Goal: Task Accomplishment & Management: Use online tool/utility

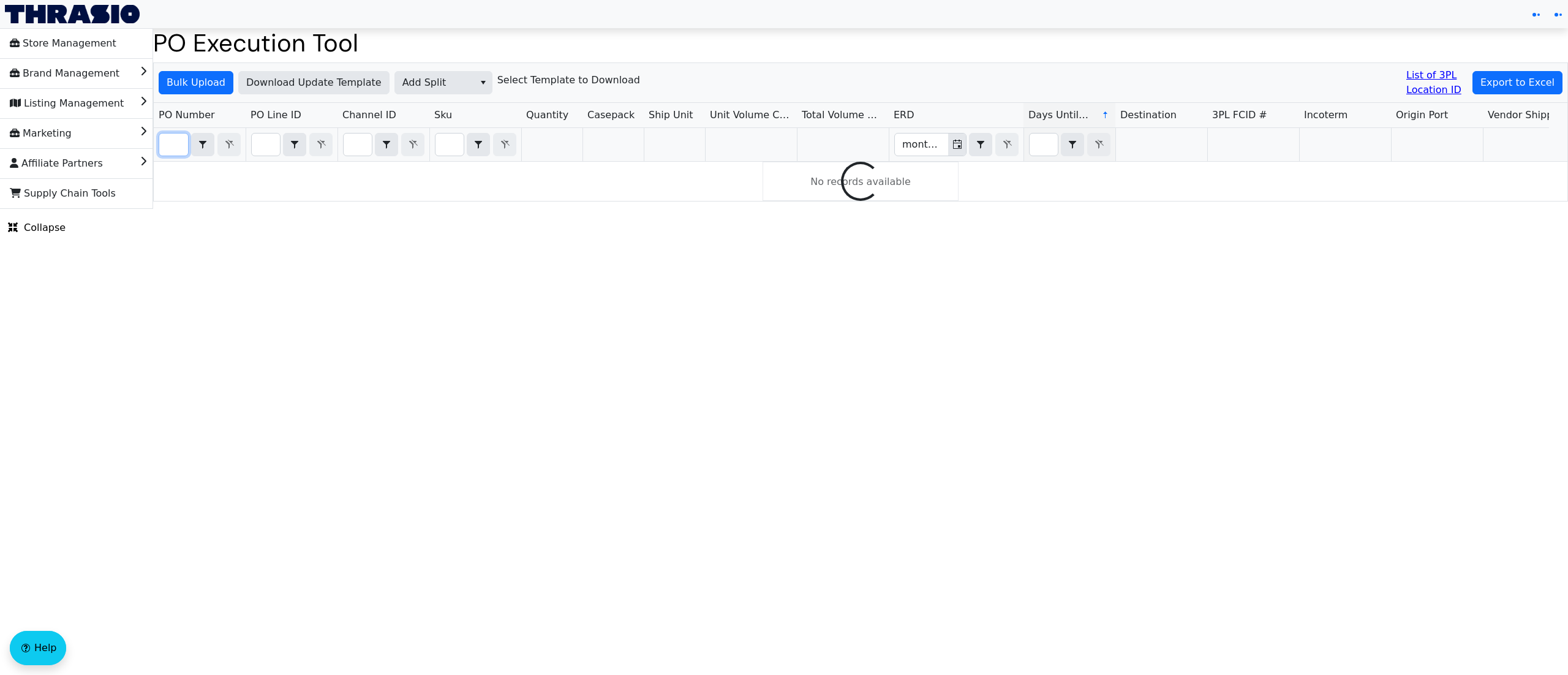
click at [172, 153] on input "Filter" at bounding box center [173, 144] width 28 height 22
type input "PO67094"
click at [859, 210] on html "Store Management Brand Management Listing Management Marketing Affiliate Partne…" at bounding box center [784, 105] width 1568 height 210
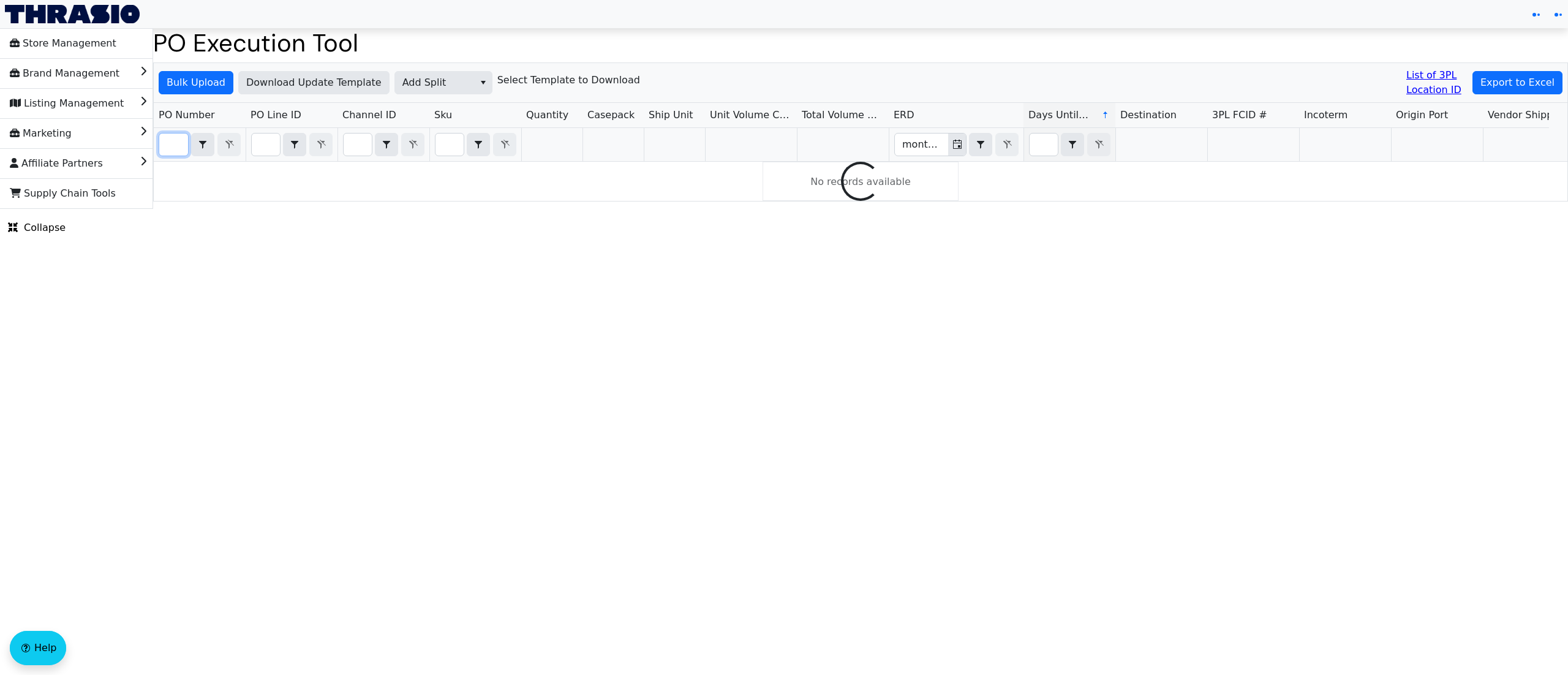
click at [169, 144] on input "Filter" at bounding box center [173, 144] width 28 height 22
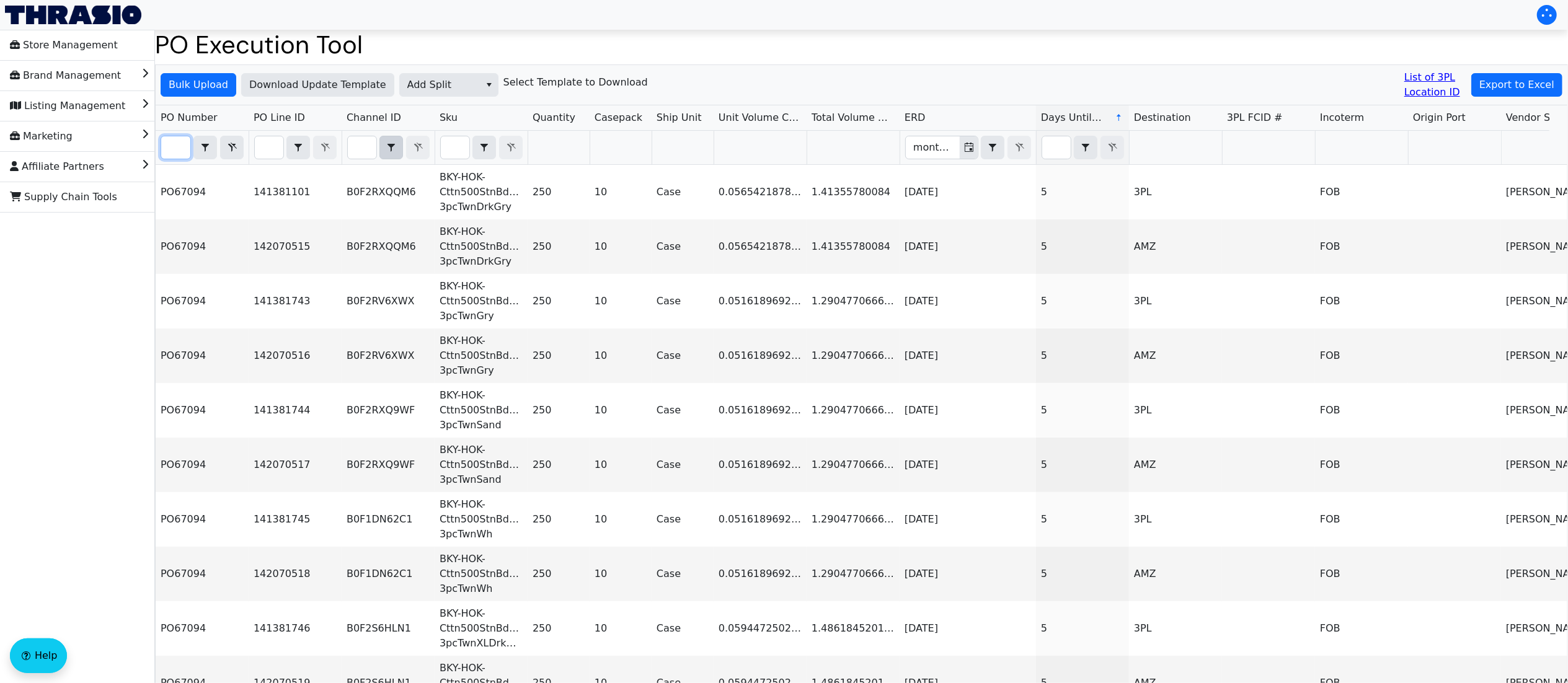
scroll to position [0, 30]
type input "PO67094"
click at [1510, 84] on span "Export to Excel" at bounding box center [1516, 85] width 75 height 15
click at [484, 83] on icon "select" at bounding box center [489, 85] width 10 height 10
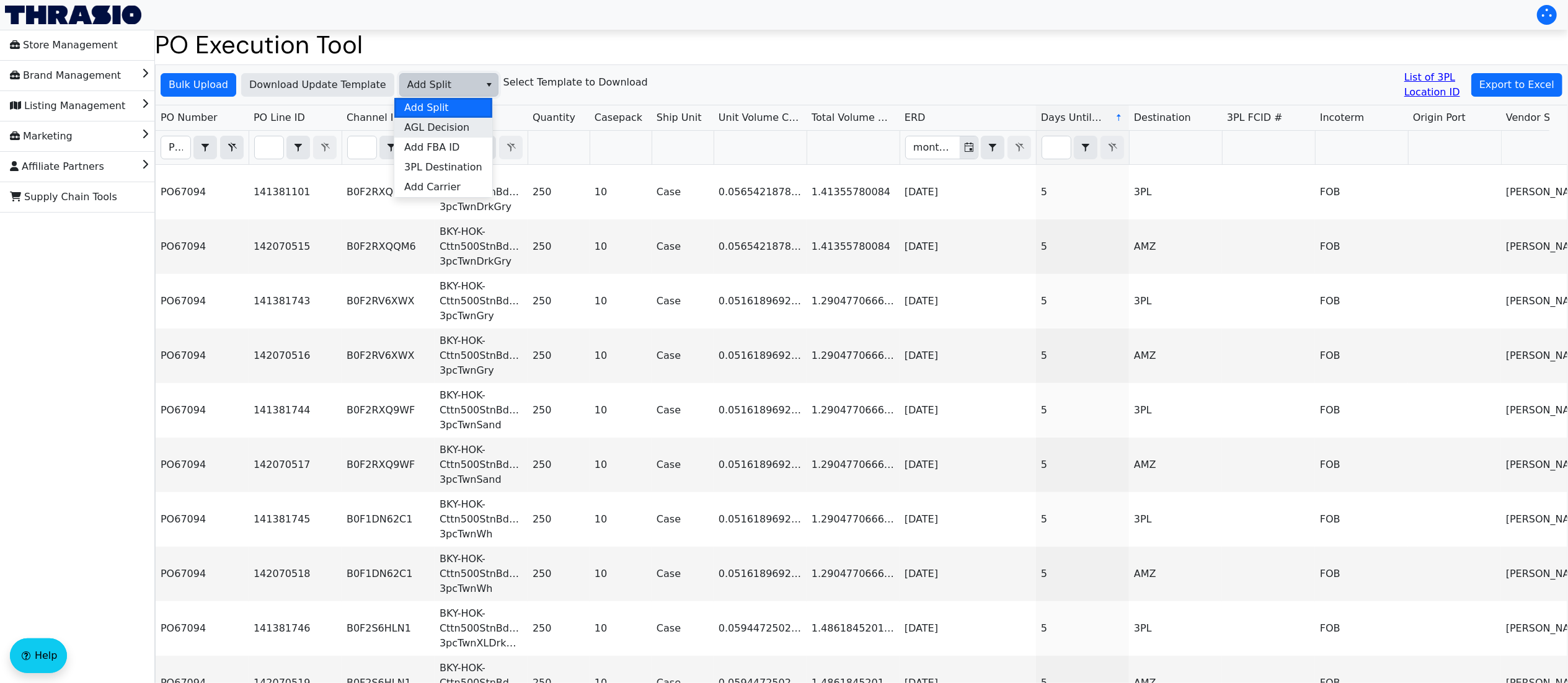
click at [453, 123] on span "AGL Decision" at bounding box center [437, 127] width 65 height 15
click at [192, 77] on span "Bulk Upload" at bounding box center [198, 85] width 59 height 15
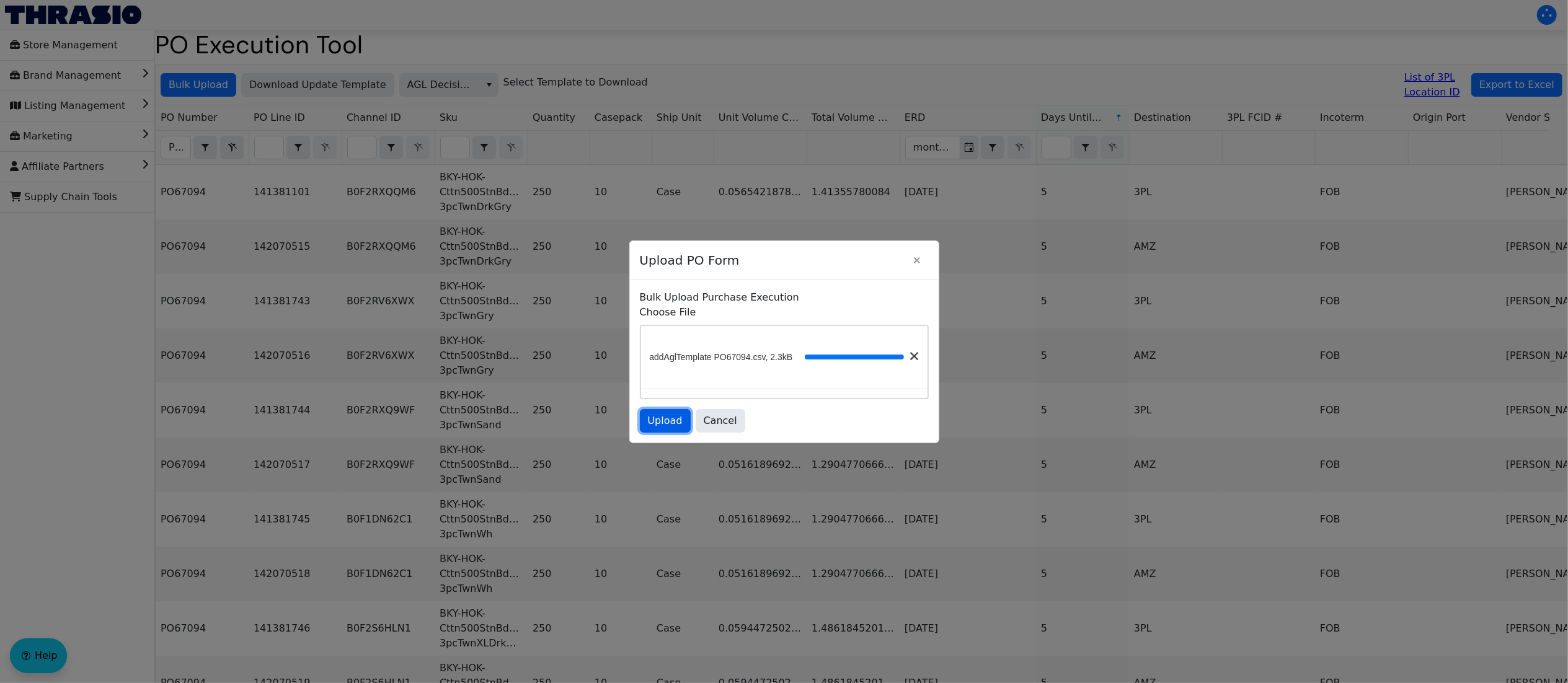
click at [662, 424] on span "Upload" at bounding box center [665, 421] width 34 height 15
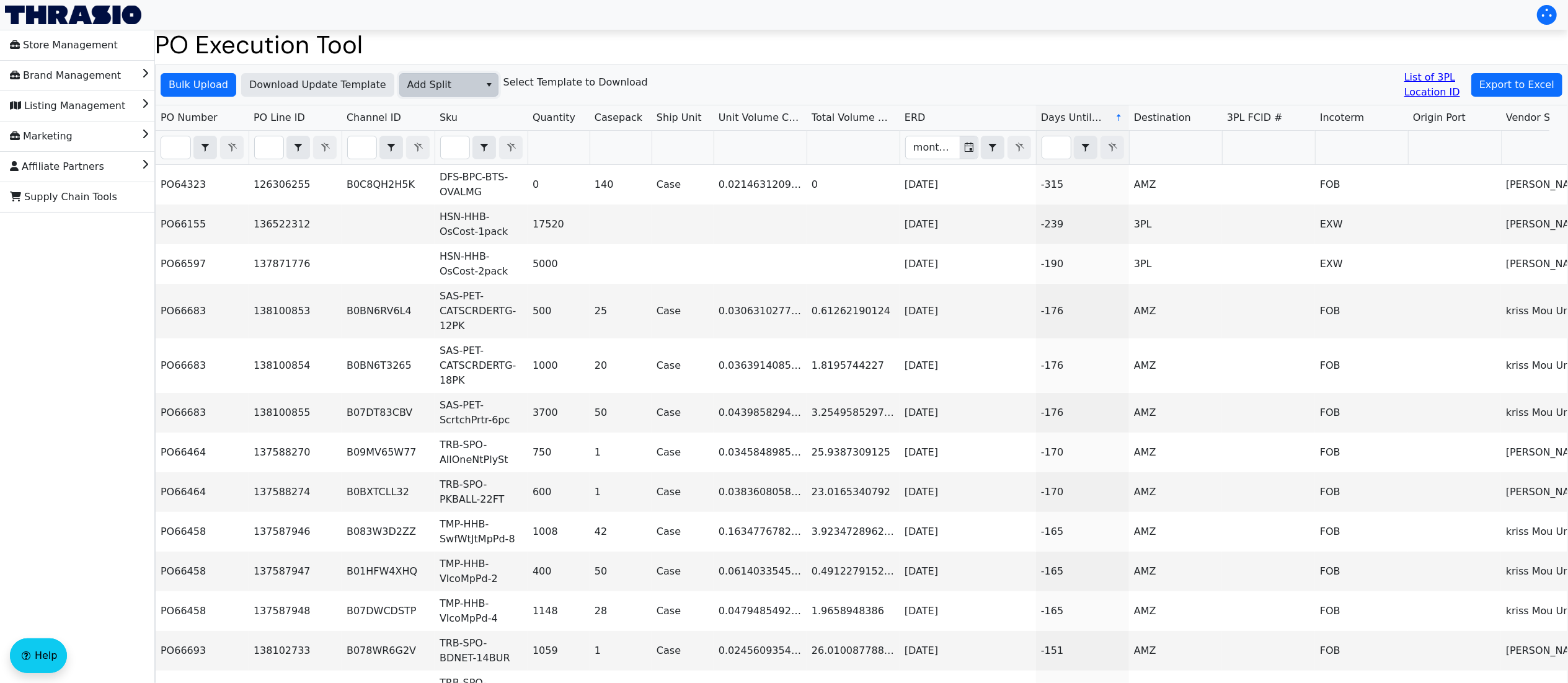
click at [464, 83] on span "Add Split" at bounding box center [440, 85] width 65 height 15
click at [444, 146] on span "Add FBA ID" at bounding box center [431, 148] width 55 height 15
click at [207, 86] on span "Bulk Upload" at bounding box center [198, 85] width 59 height 15
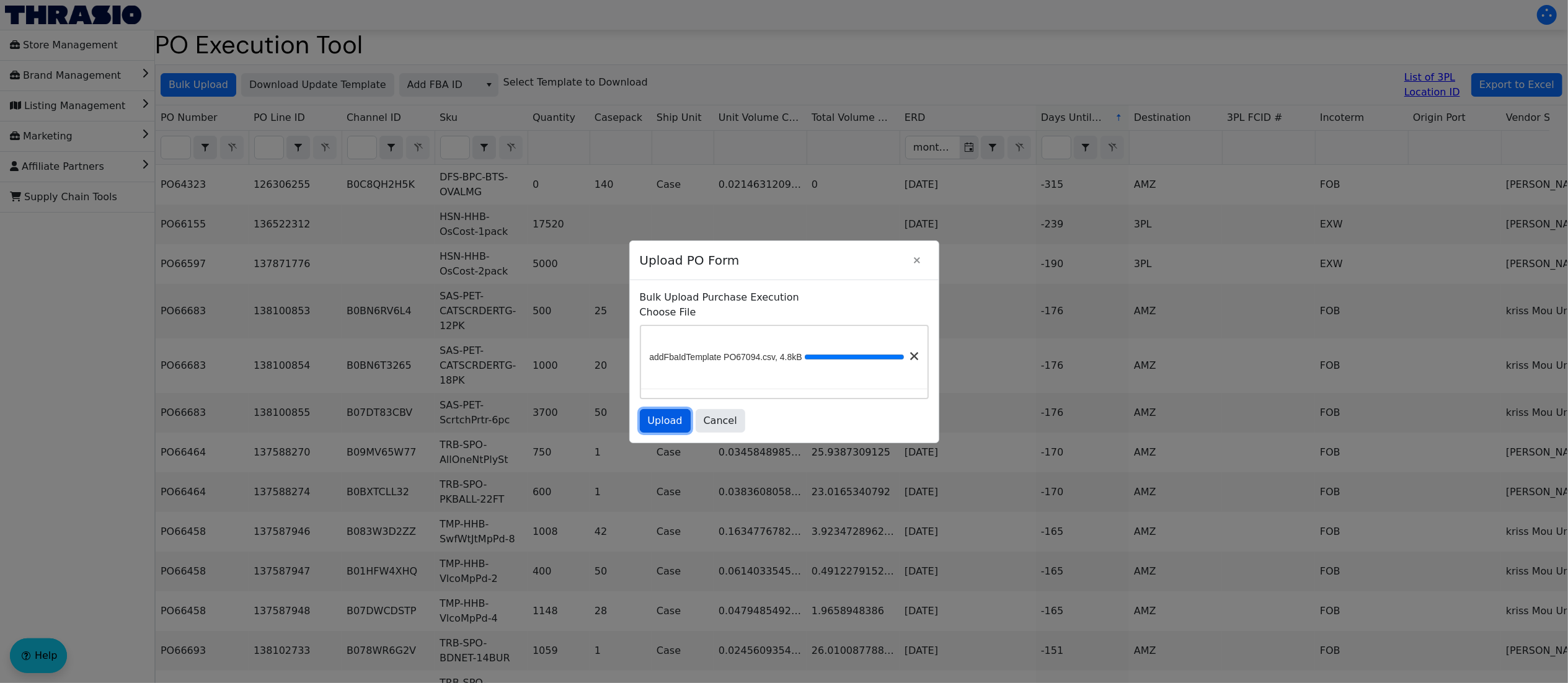
click at [655, 428] on span "Upload" at bounding box center [665, 421] width 34 height 15
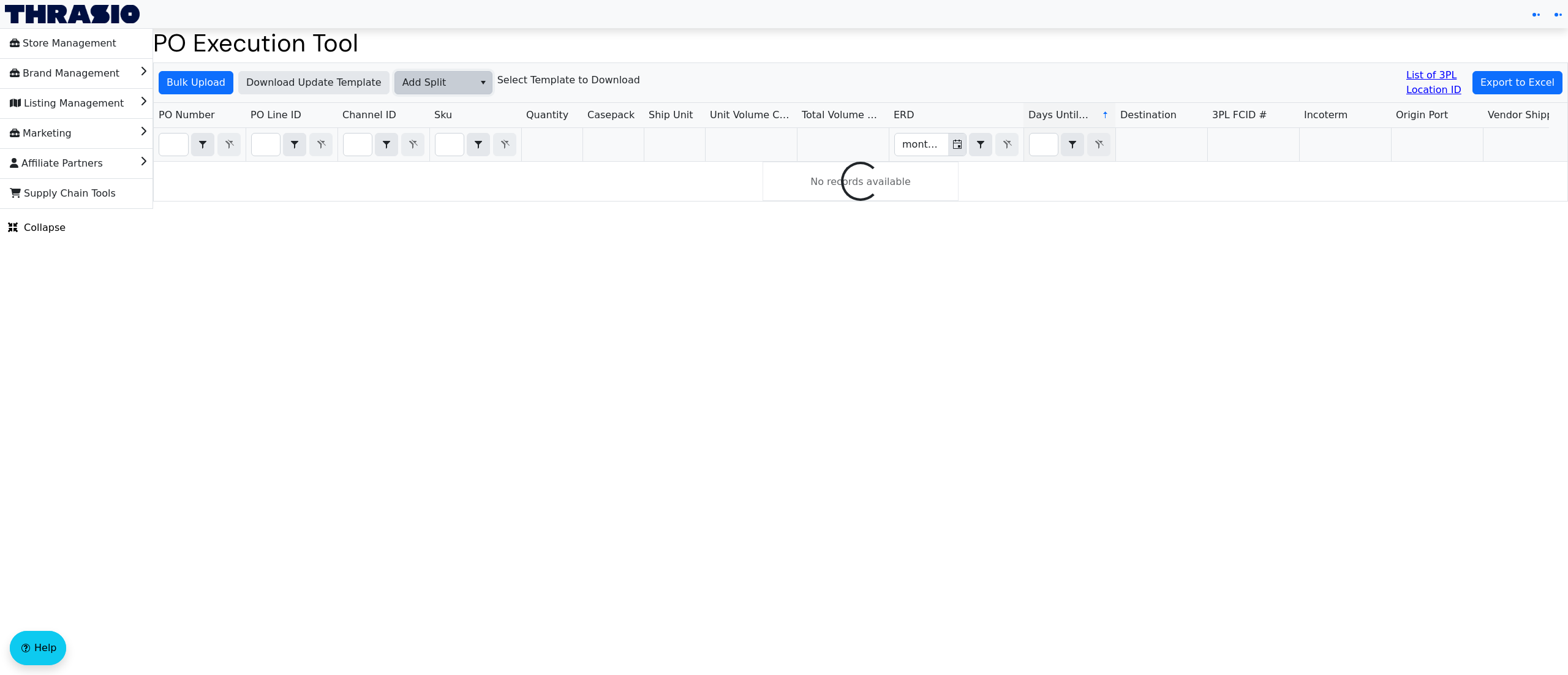
click at [437, 78] on span "Add Split" at bounding box center [434, 83] width 64 height 15
click at [432, 183] on span "Add Carrier" at bounding box center [427, 184] width 56 height 15
click at [302, 85] on span "Download Update Template" at bounding box center [313, 83] width 135 height 15
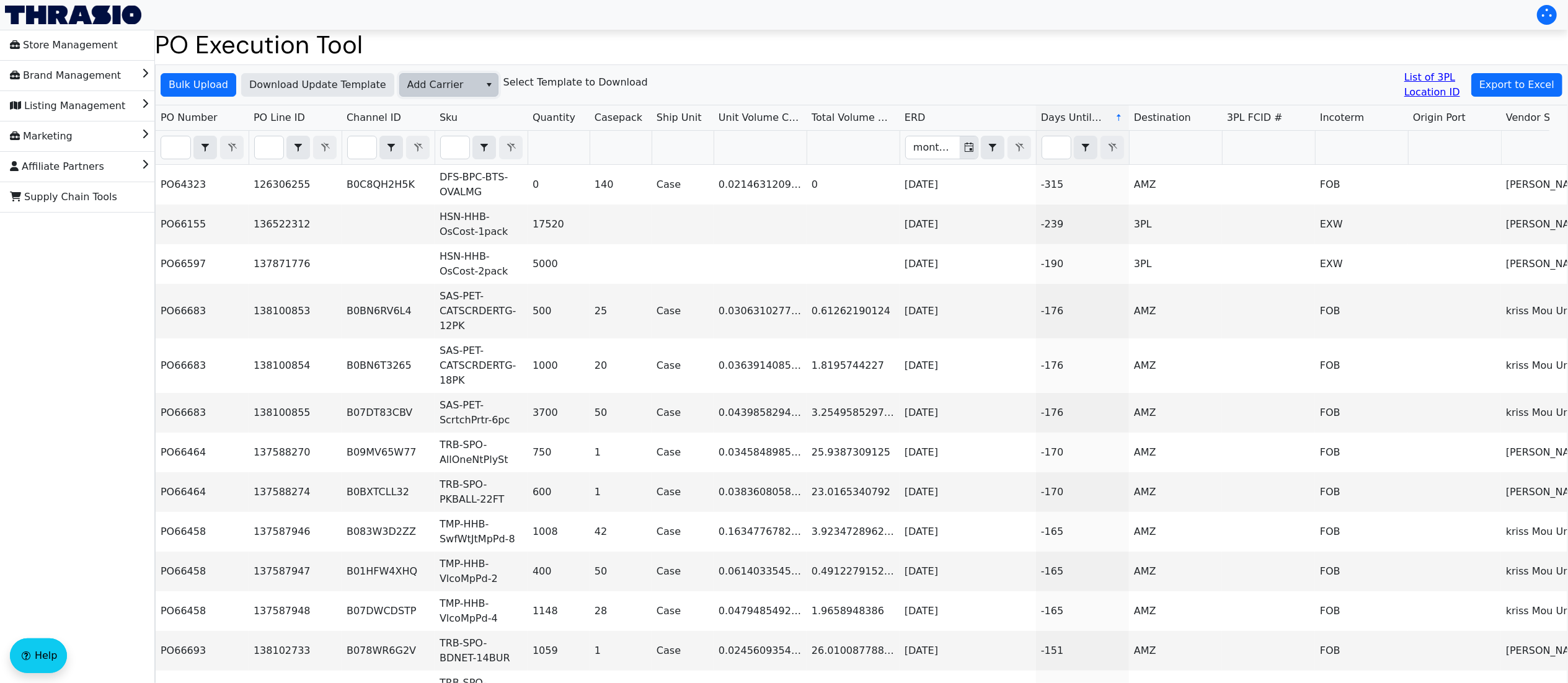
click at [413, 74] on span "Add Carrier" at bounding box center [440, 85] width 80 height 22
click at [178, 85] on span "Bulk Upload" at bounding box center [198, 85] width 59 height 15
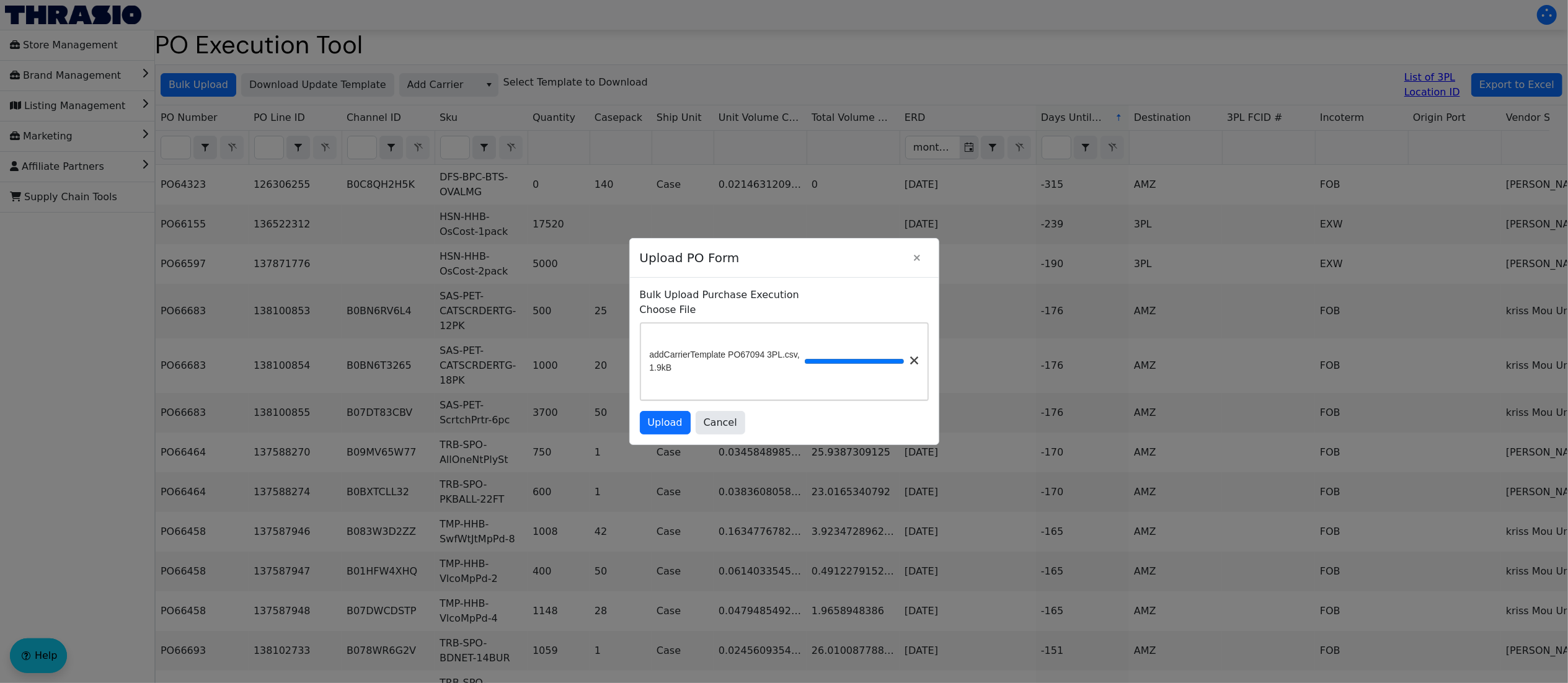
click at [648, 418] on form "Choose File addCarrierTemplate PO67094 3PL.csv, 1.9kB Upload Cancel" at bounding box center [784, 368] width 289 height 132
click at [660, 430] on span "Upload" at bounding box center [665, 423] width 34 height 15
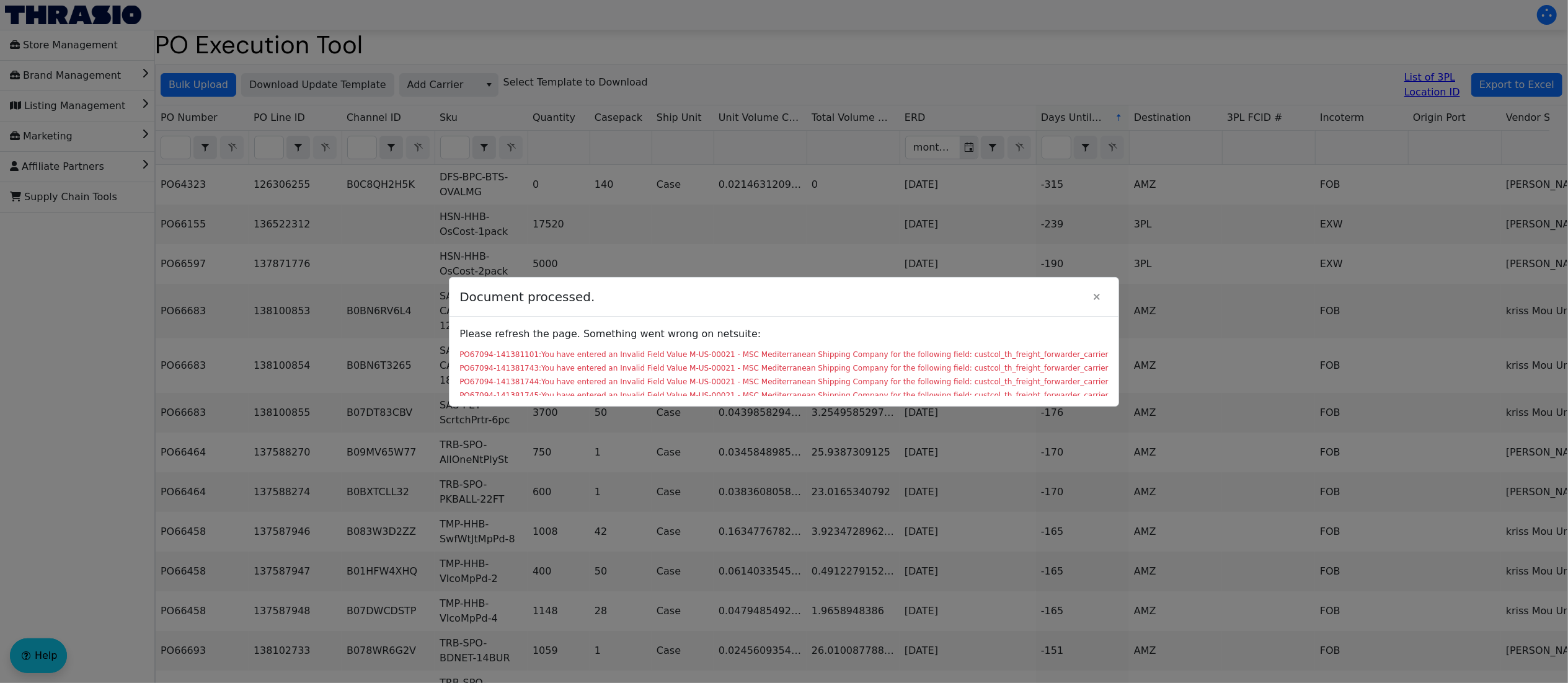
click at [868, 356] on div "PO67094-141381101:You have entered an Invalid Field Value M-US-00021 - MSC Medi…" at bounding box center [784, 354] width 649 height 11
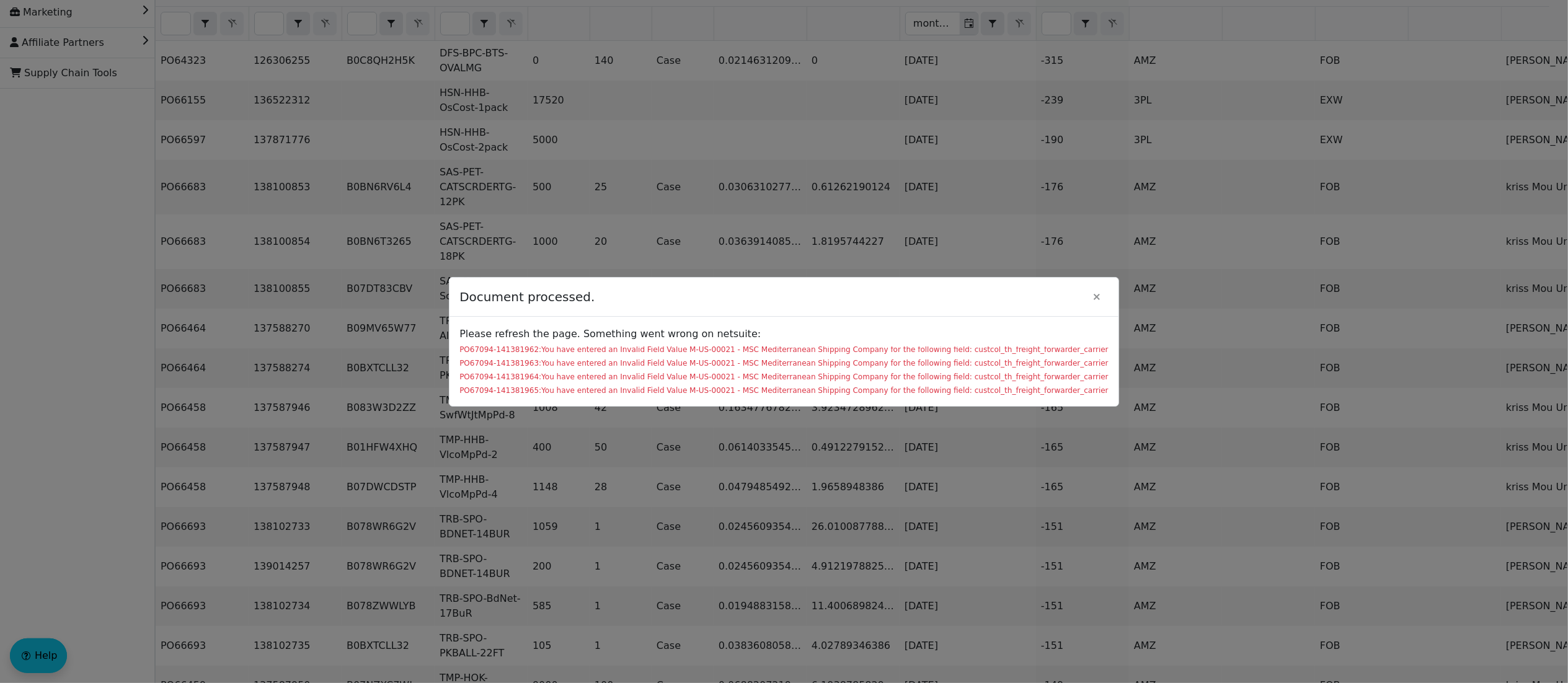
scroll to position [248, 0]
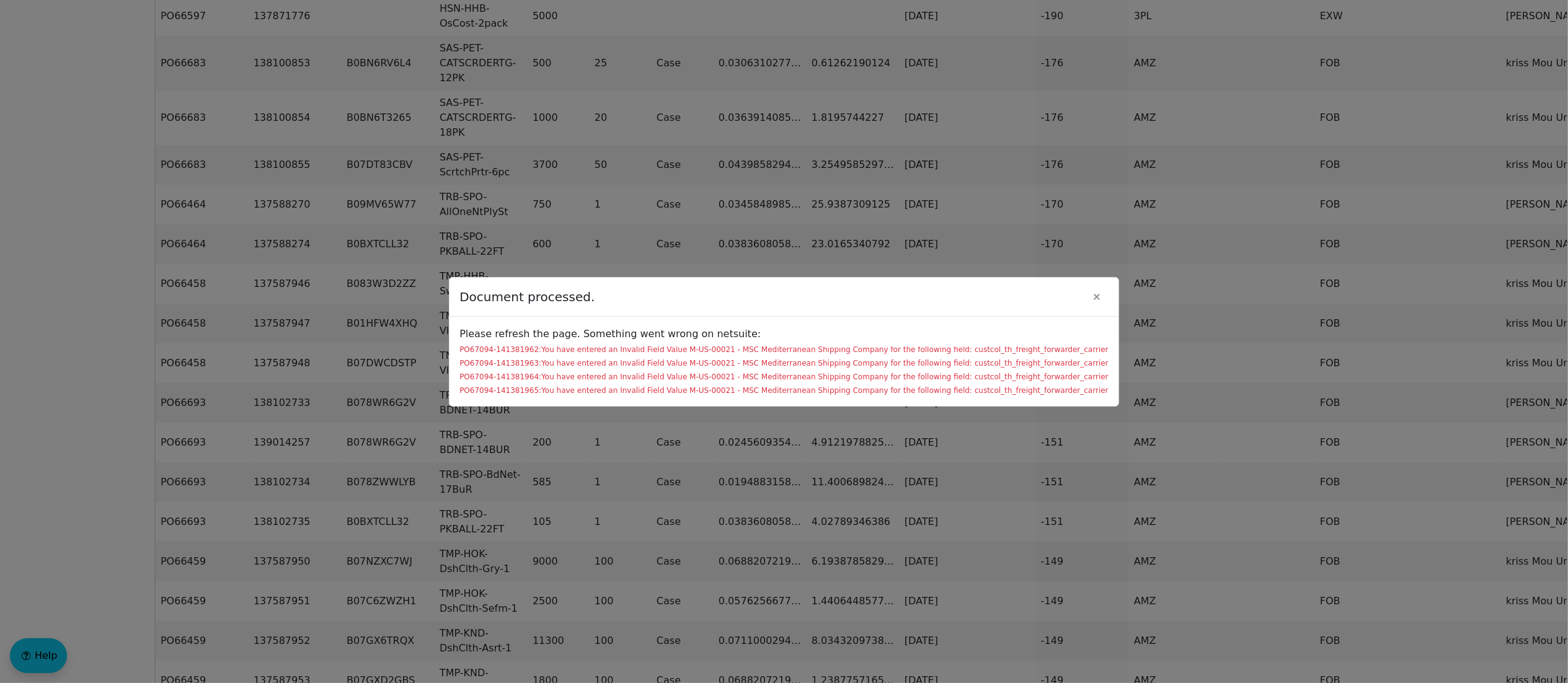
click at [1024, 372] on div "PO67094-141381964:You have entered an Invalid Field Value M-US-00021 - MSC Medi…" at bounding box center [784, 376] width 649 height 11
click at [1021, 384] on div "PO67094-141381101:You have entered an Invalid Field Value M-US-00021 - MSC Medi…" at bounding box center [784, 371] width 649 height 49
click at [1022, 374] on div "PO67094-141381964:You have entered an Invalid Field Value M-US-00021 - MSC Medi…" at bounding box center [784, 376] width 649 height 11
click at [995, 379] on div "PO67094-141381964:You have entered an Invalid Field Value M-US-00021 - MSC Medi…" at bounding box center [784, 376] width 649 height 11
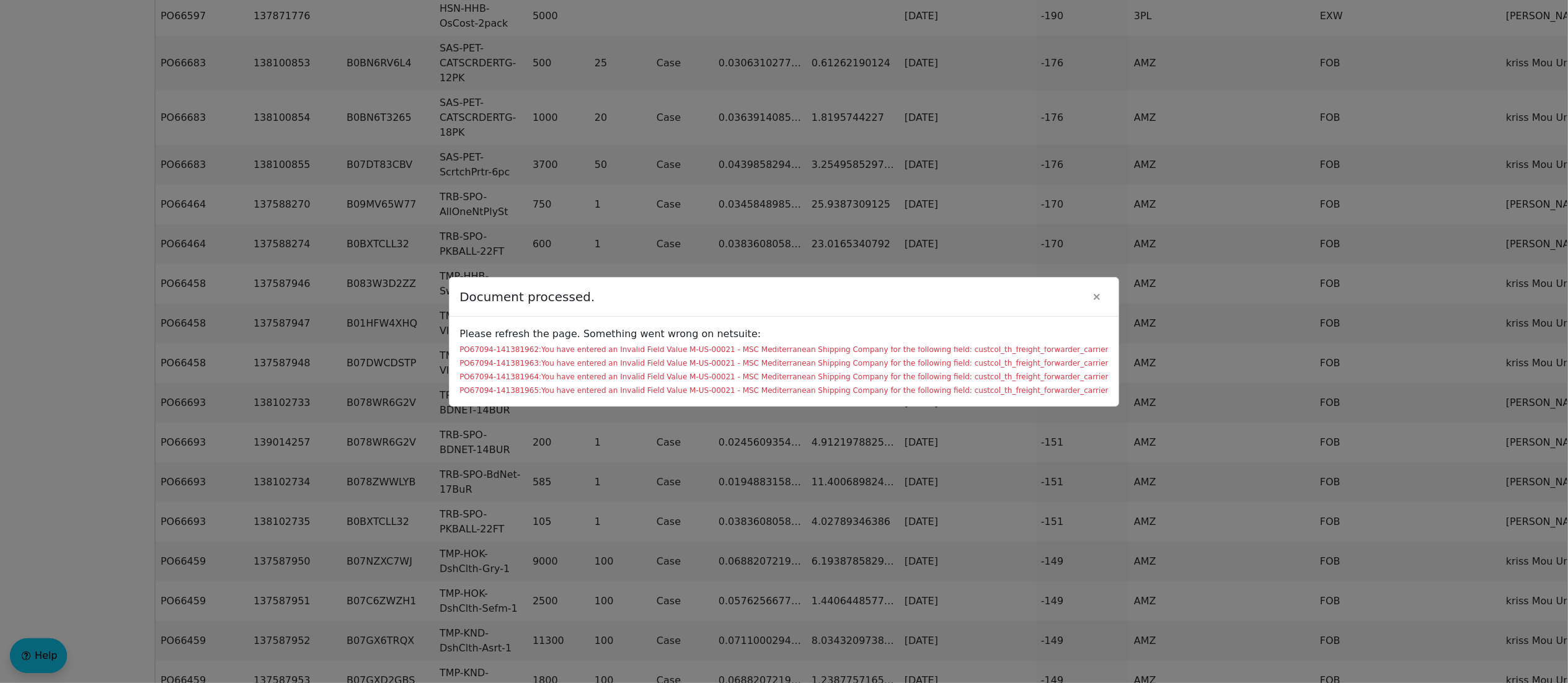
click at [995, 379] on div "PO67094-141381964:You have entered an Invalid Field Value M-US-00021 - MSC Medi…" at bounding box center [784, 376] width 649 height 11
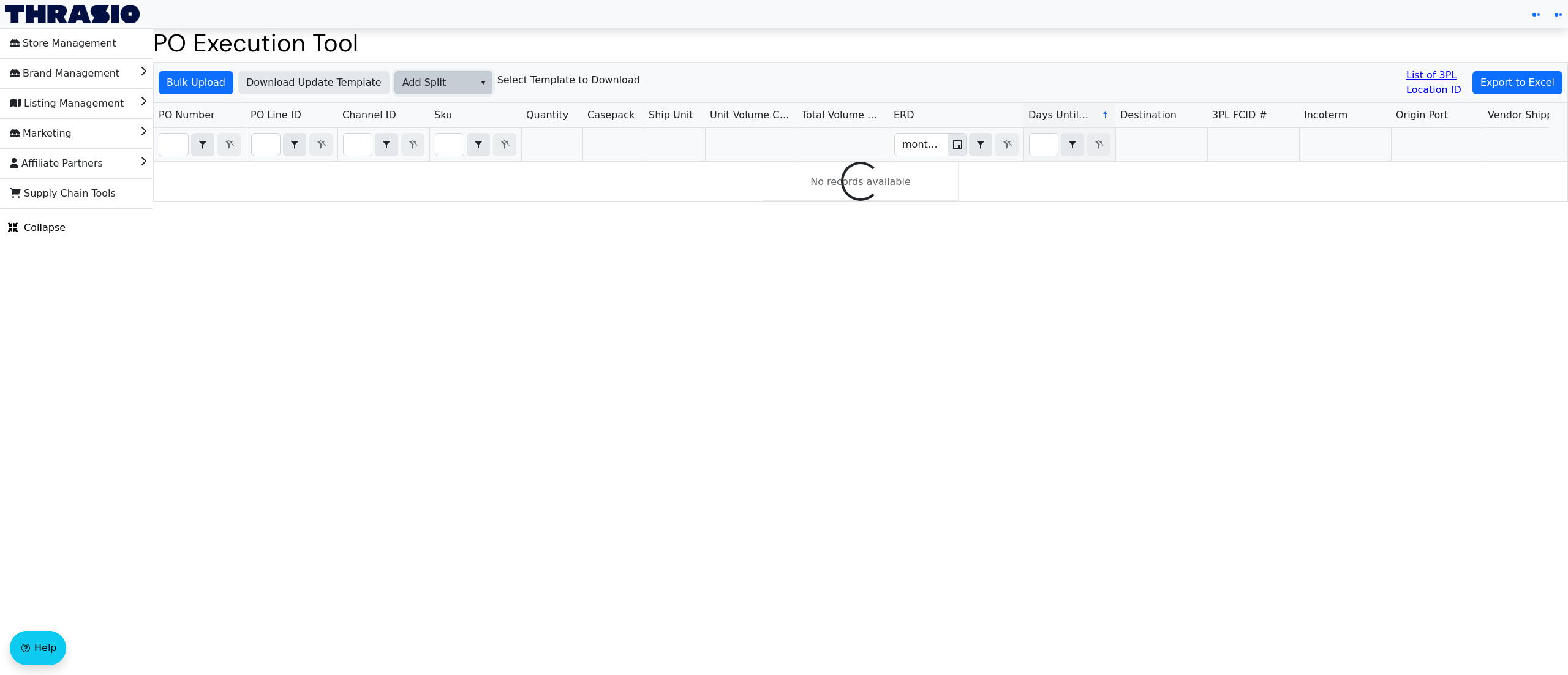
click at [434, 85] on span "Add Split" at bounding box center [434, 83] width 64 height 15
click at [439, 184] on span "Add Carrier" at bounding box center [427, 184] width 56 height 15
click at [209, 78] on span "Bulk Upload" at bounding box center [196, 83] width 59 height 15
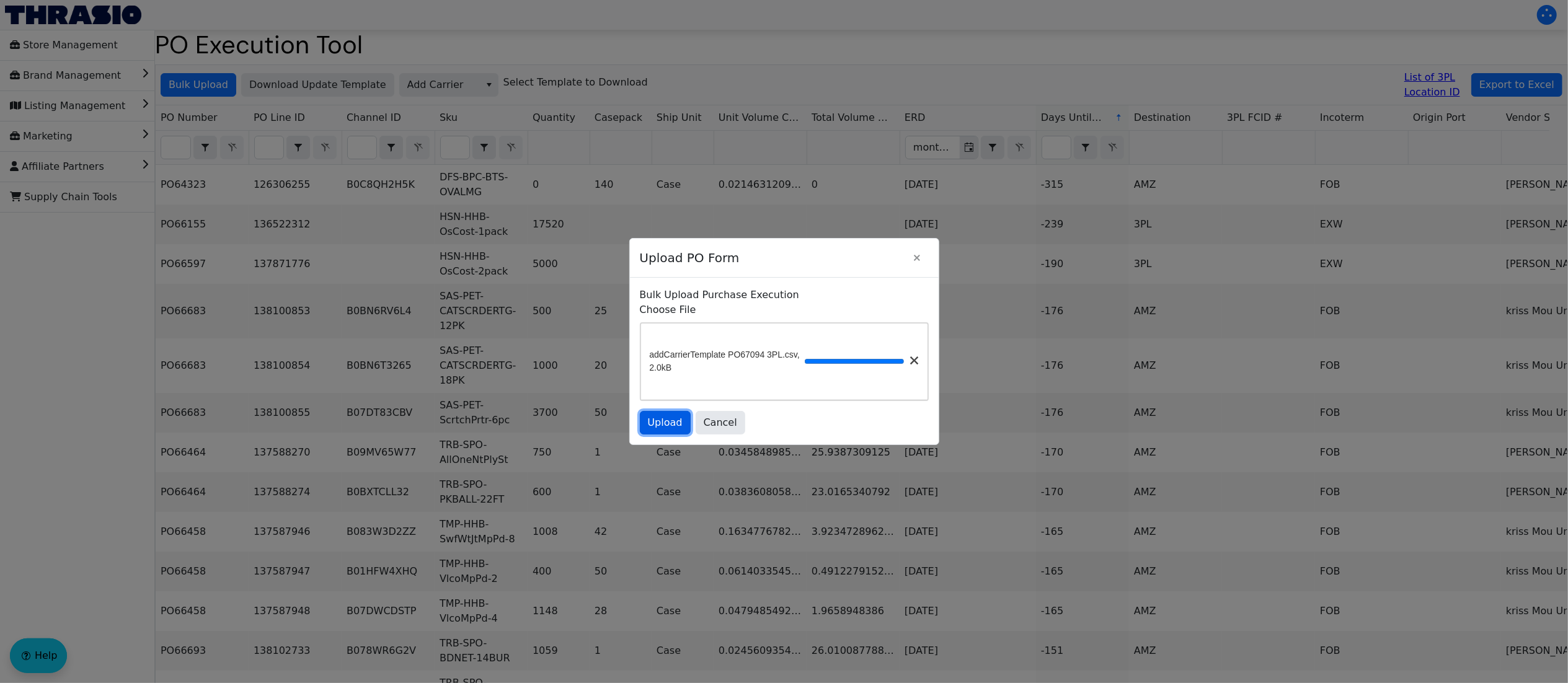
click at [673, 430] on span "Upload" at bounding box center [665, 423] width 34 height 15
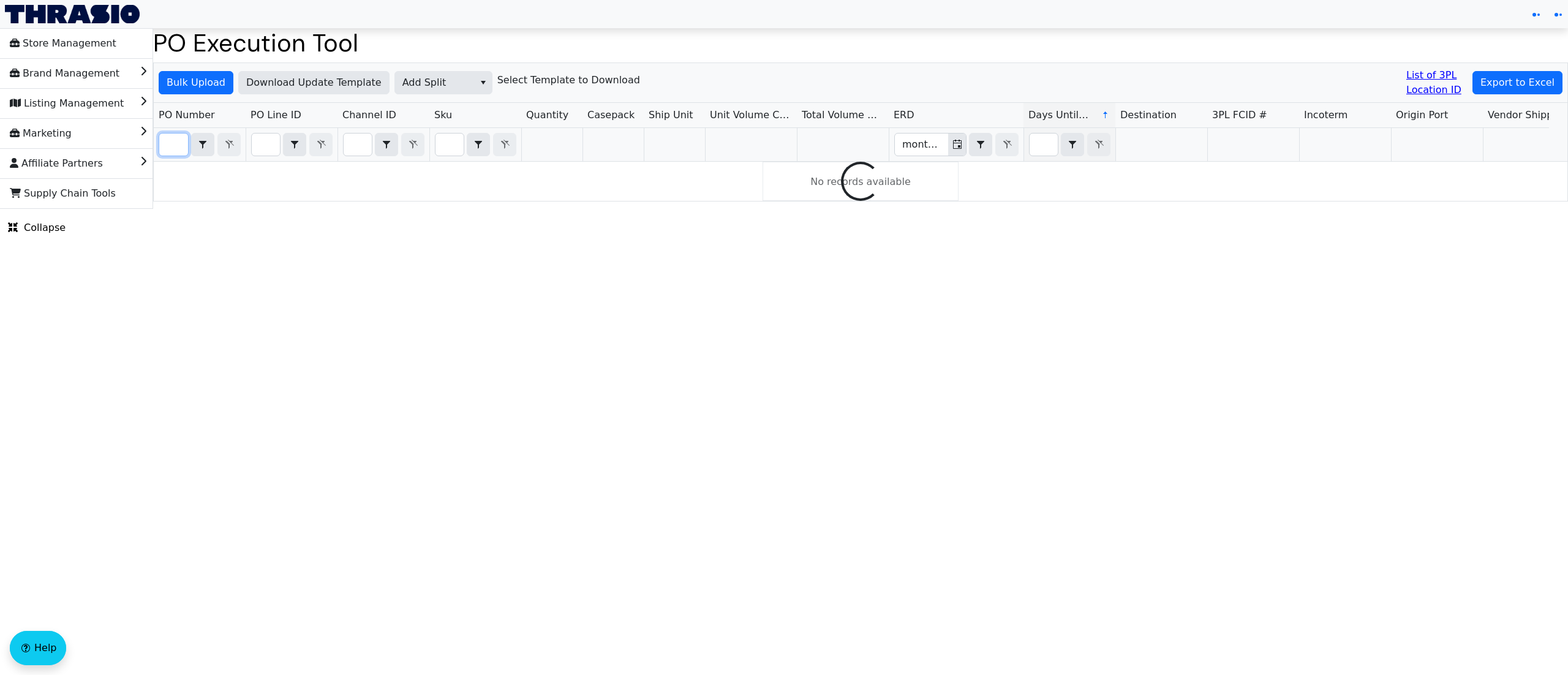
click at [175, 144] on input "Filter" at bounding box center [173, 144] width 28 height 22
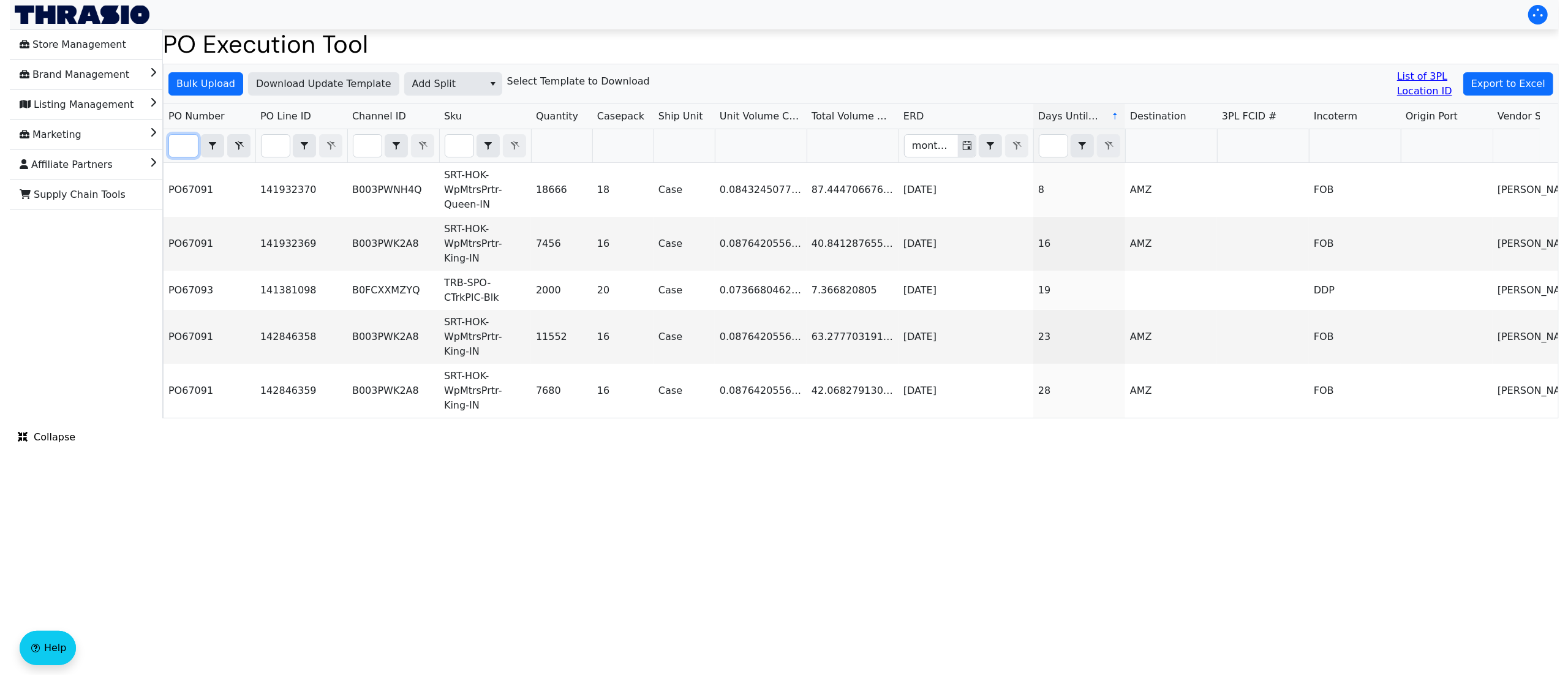
scroll to position [0, 23]
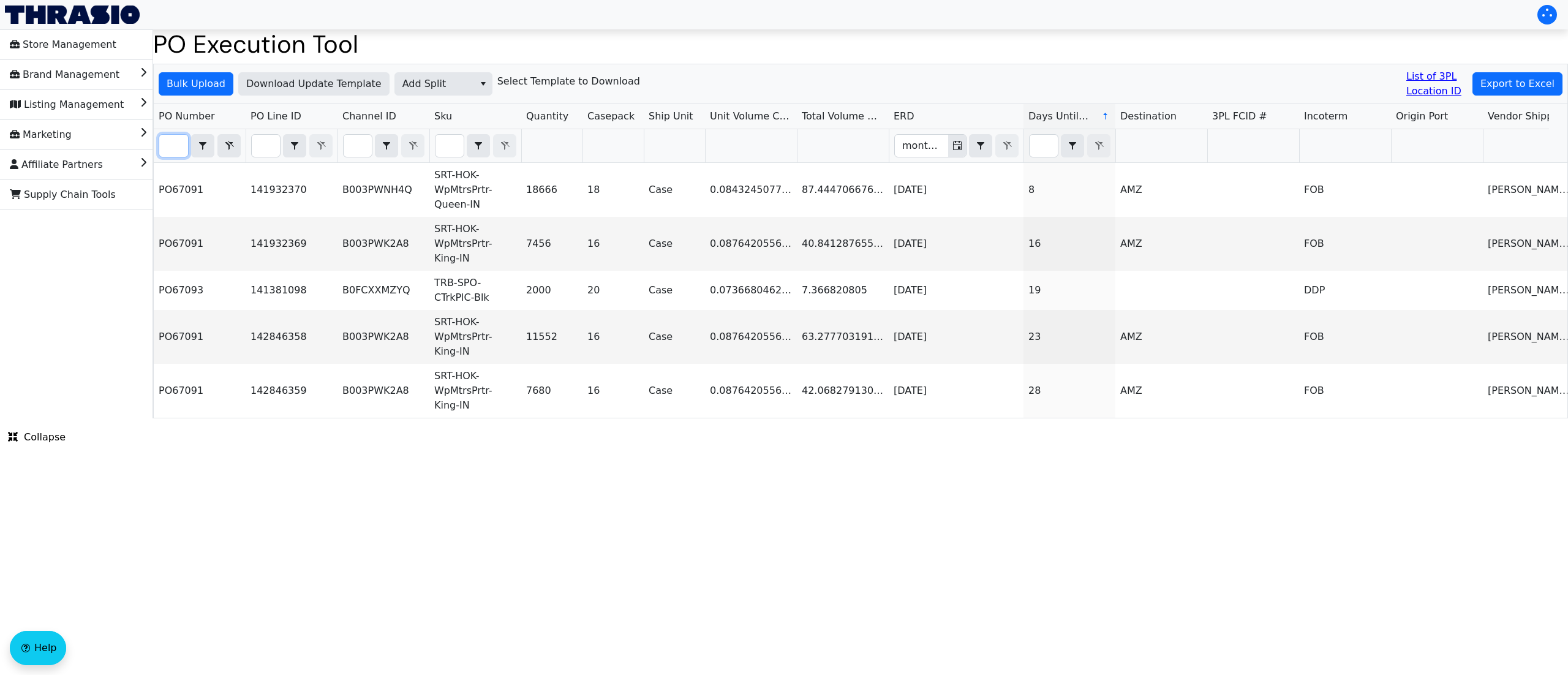
type input "PO6709"
